Goal: Task Accomplishment & Management: Manage account settings

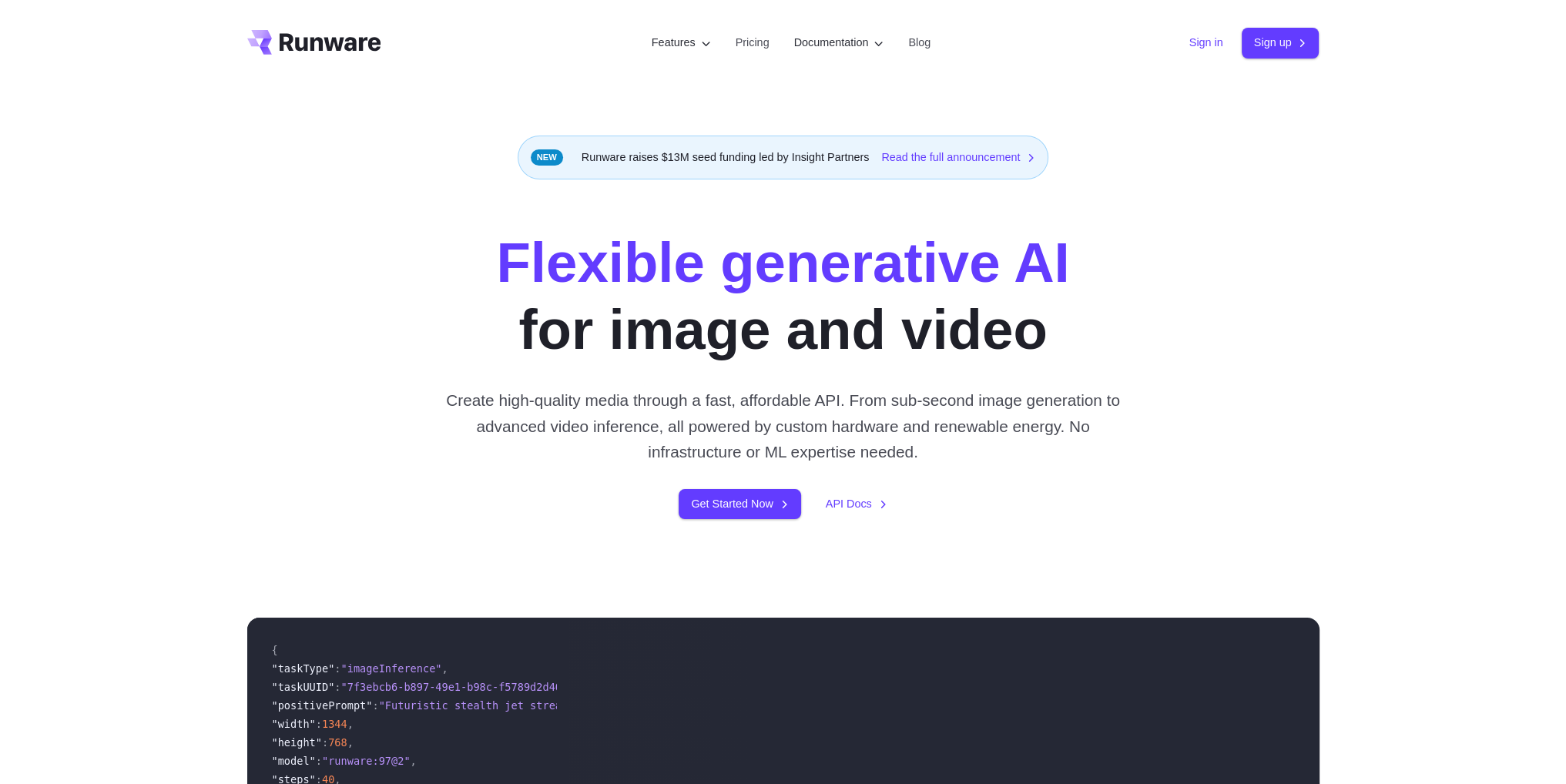
click at [1208, 48] on link "Sign in" at bounding box center [1206, 42] width 34 height 18
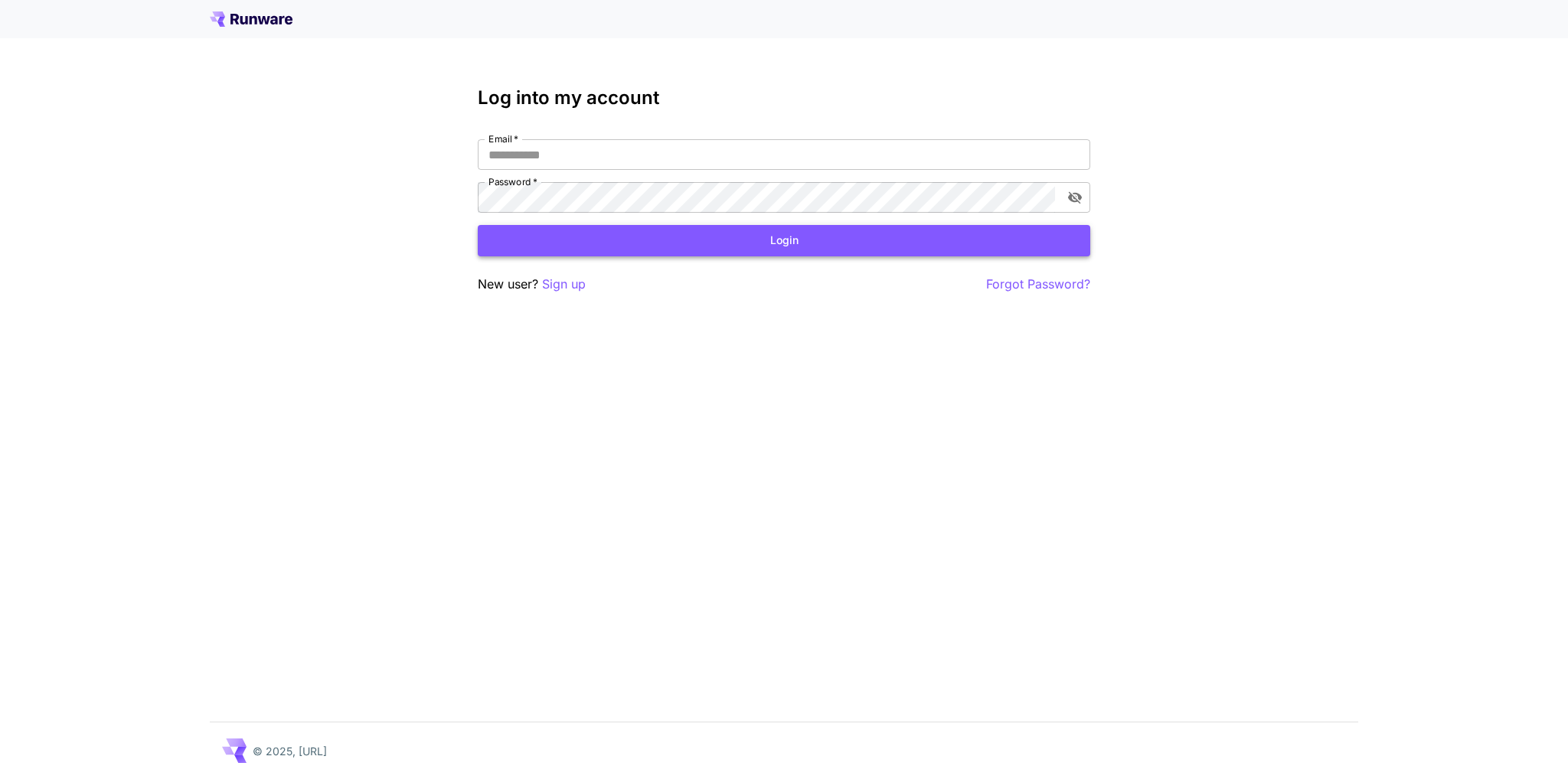
type input "**********"
click at [775, 235] on button "Login" at bounding box center [784, 240] width 613 height 31
